Goal: Task Accomplishment & Management: Use online tool/utility

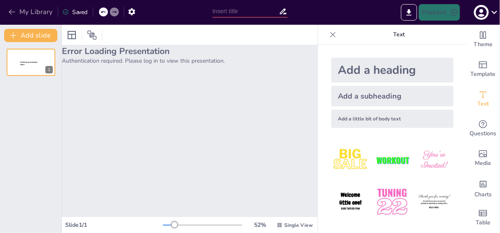
click at [33, 7] on button "My Library" at bounding box center [31, 11] width 50 height 13
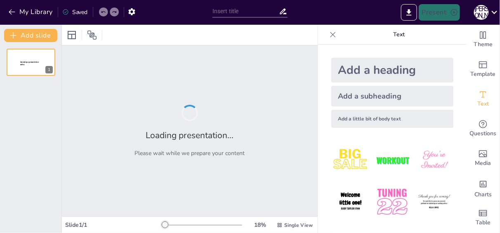
type input "Ефективна комунікація: Ключ до успішного лікування військових пацієнтів"
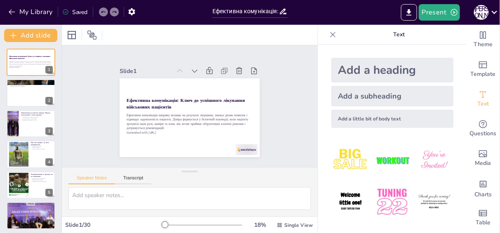
checkbox input "true"
